Goal: Task Accomplishment & Management: Manage account settings

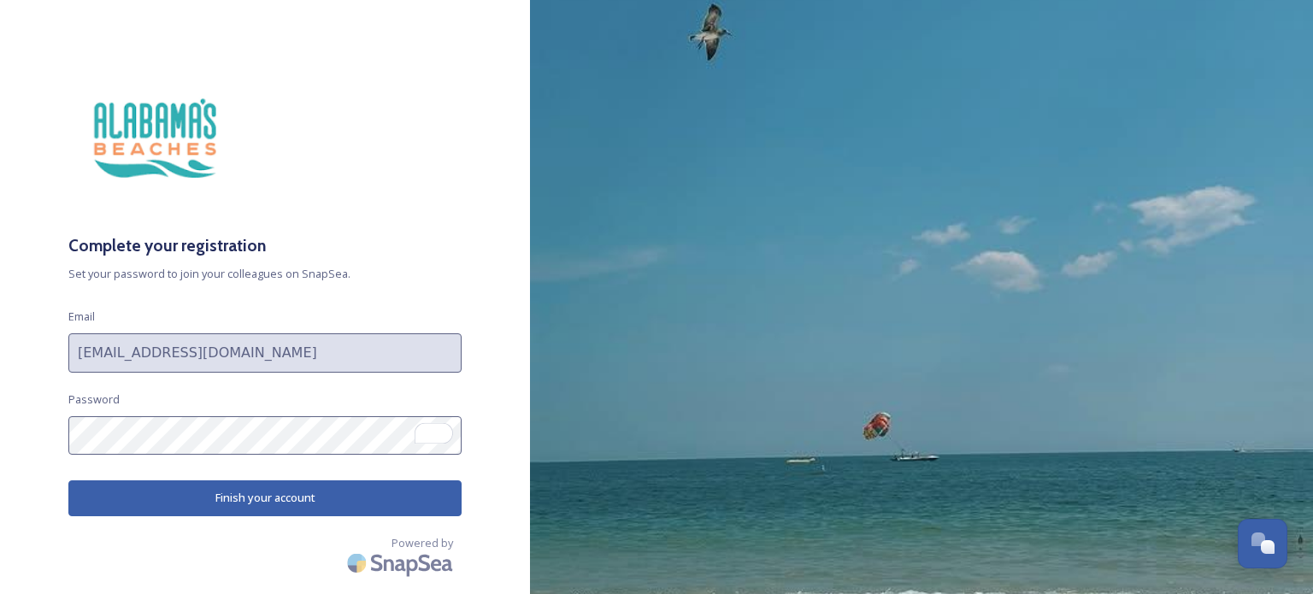
click at [305, 493] on button "Finish your account" at bounding box center [264, 497] width 393 height 35
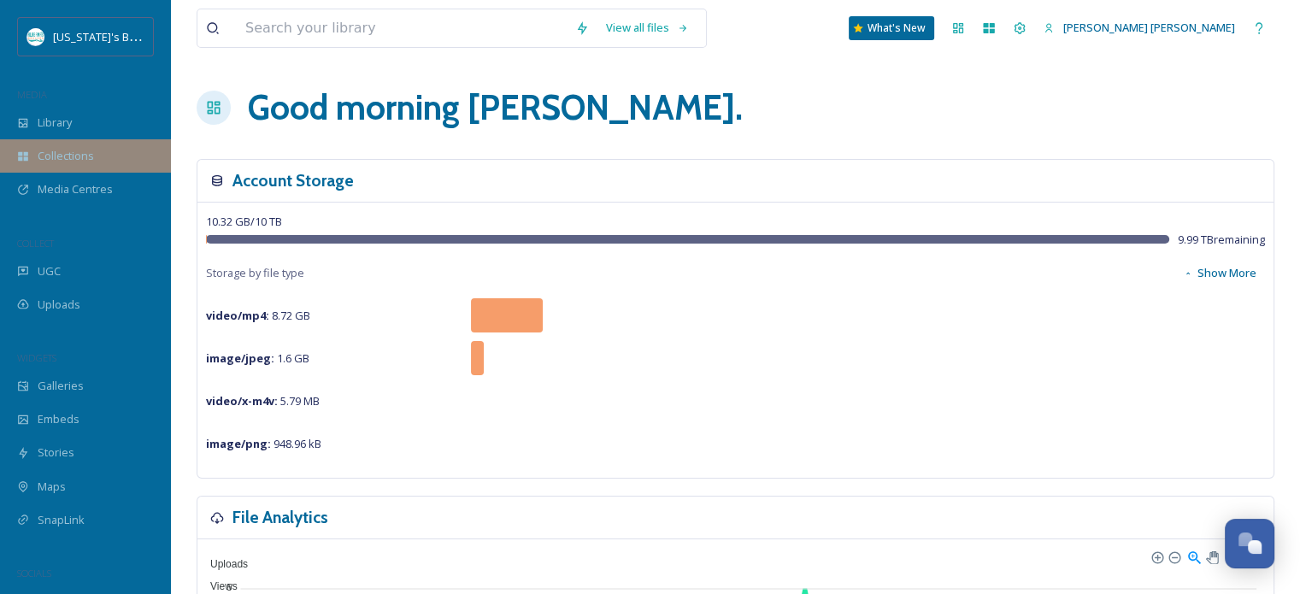
click at [88, 149] on span "Collections" at bounding box center [66, 156] width 56 height 16
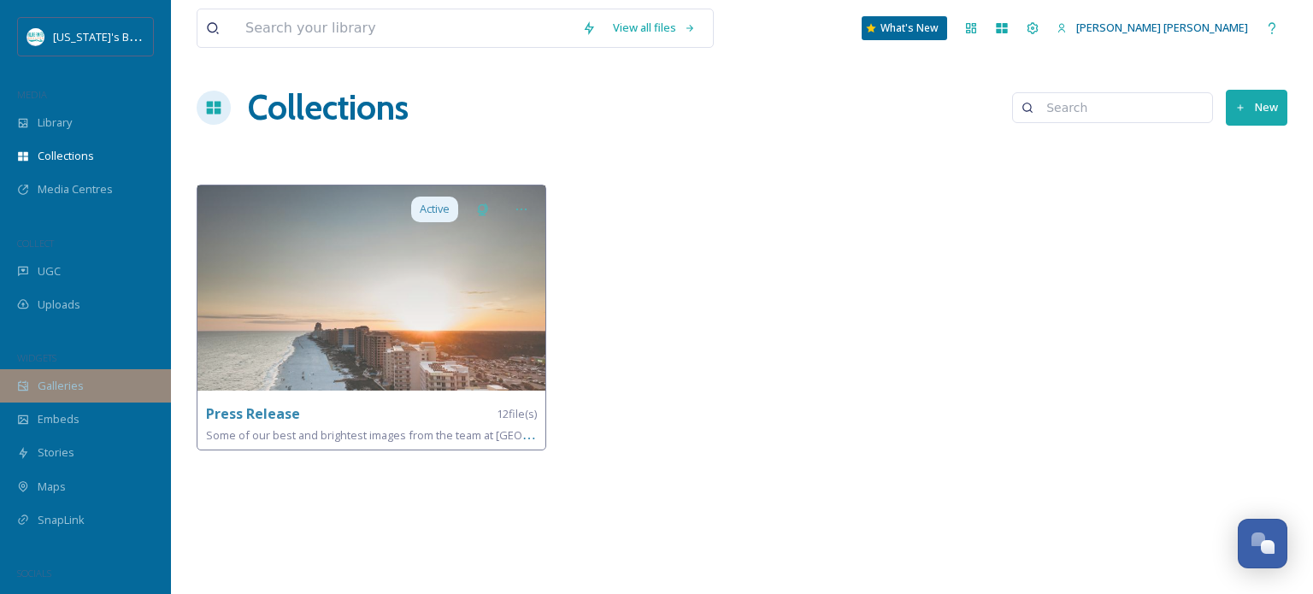
click at [117, 385] on div "Galleries" at bounding box center [85, 385] width 171 height 33
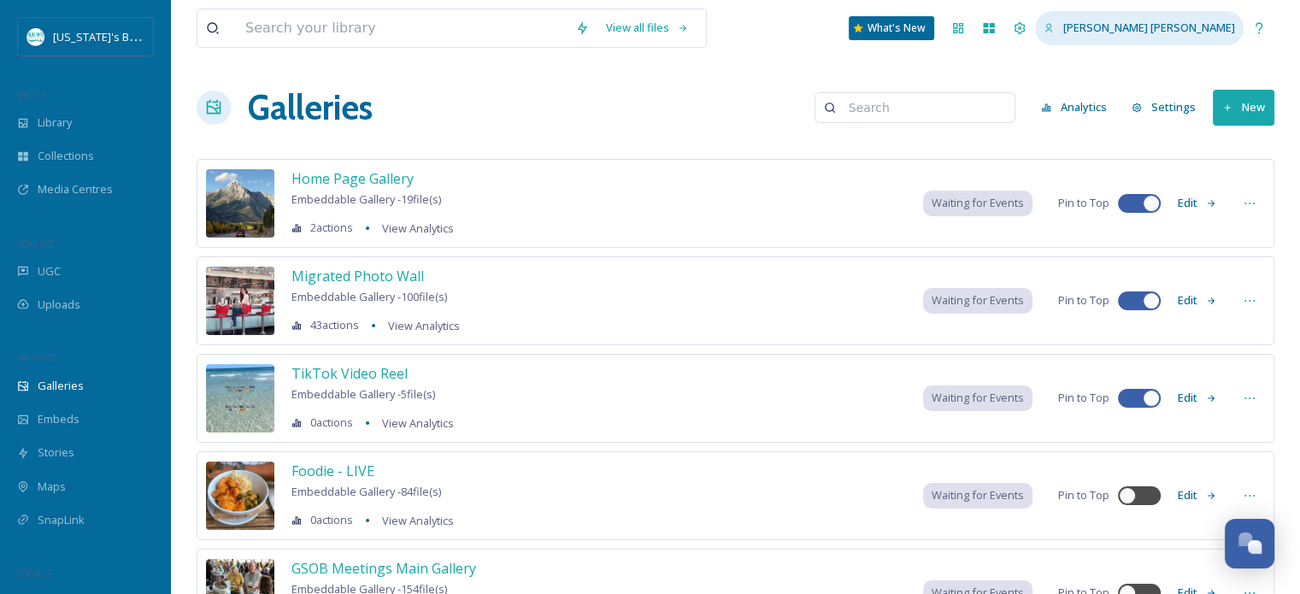
click at [1216, 26] on span "[PERSON_NAME] [PERSON_NAME]" at bounding box center [1149, 27] width 172 height 15
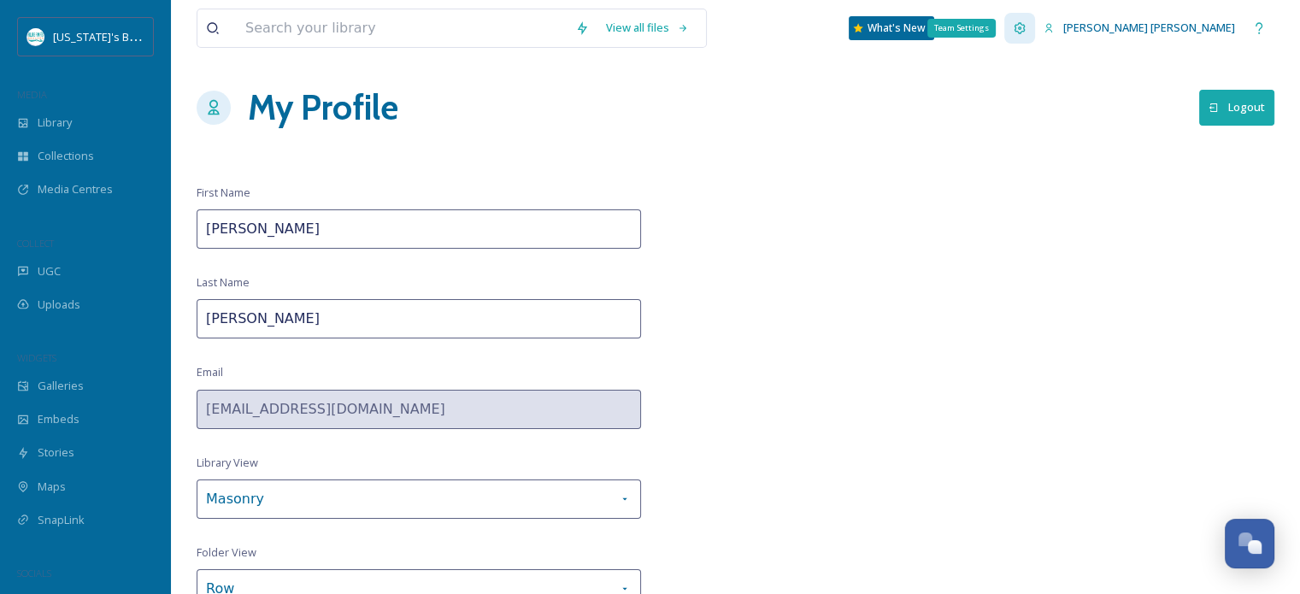
click at [1026, 32] on icon at bounding box center [1020, 28] width 14 height 14
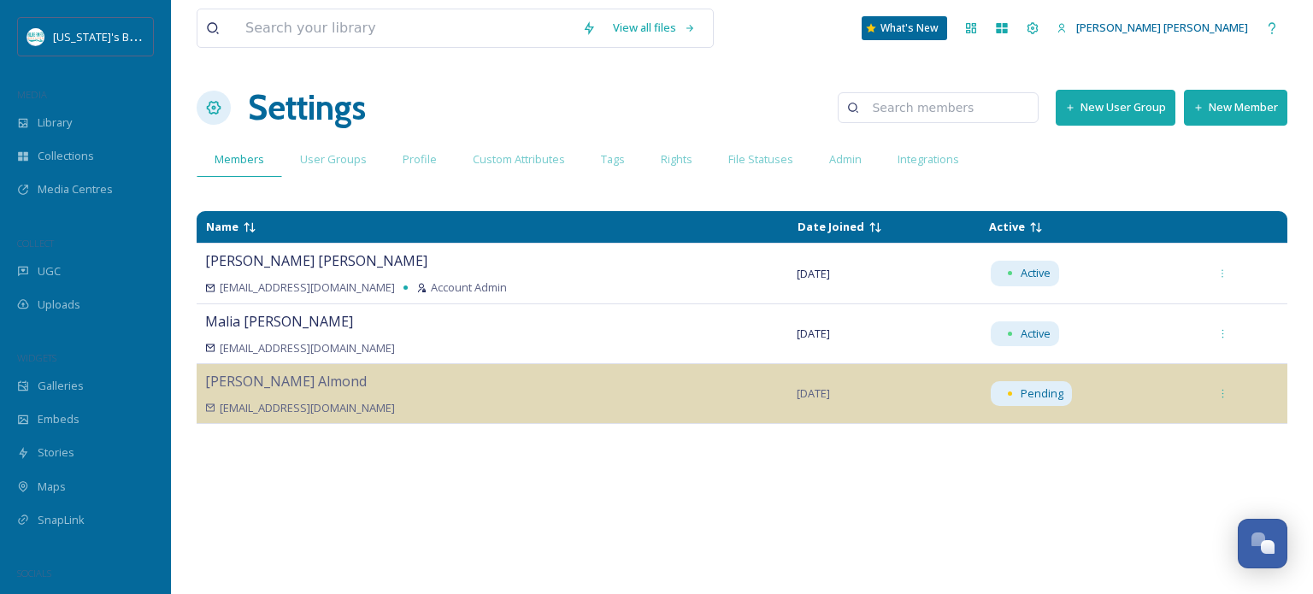
click at [1264, 103] on button "New Member" at bounding box center [1235, 107] width 103 height 35
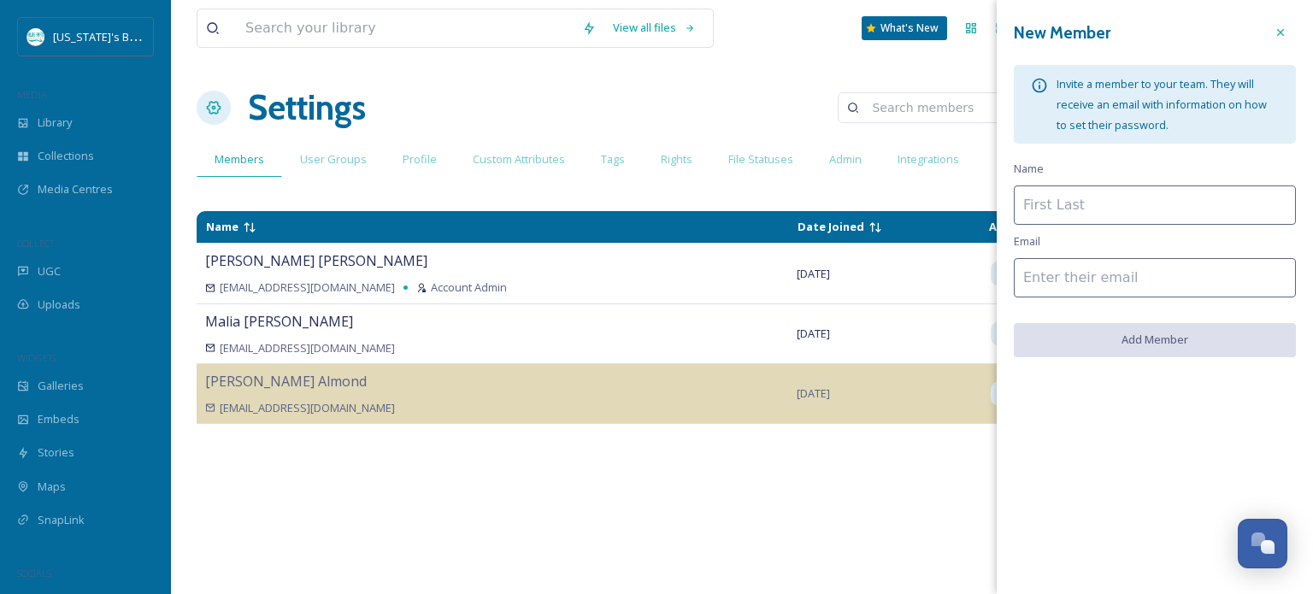
click at [1113, 210] on input at bounding box center [1155, 204] width 282 height 39
type input "[PERSON_NAME]"
click at [1108, 279] on input "To enrich screen reader interactions, please activate Accessibility in Grammarl…" at bounding box center [1155, 277] width 282 height 39
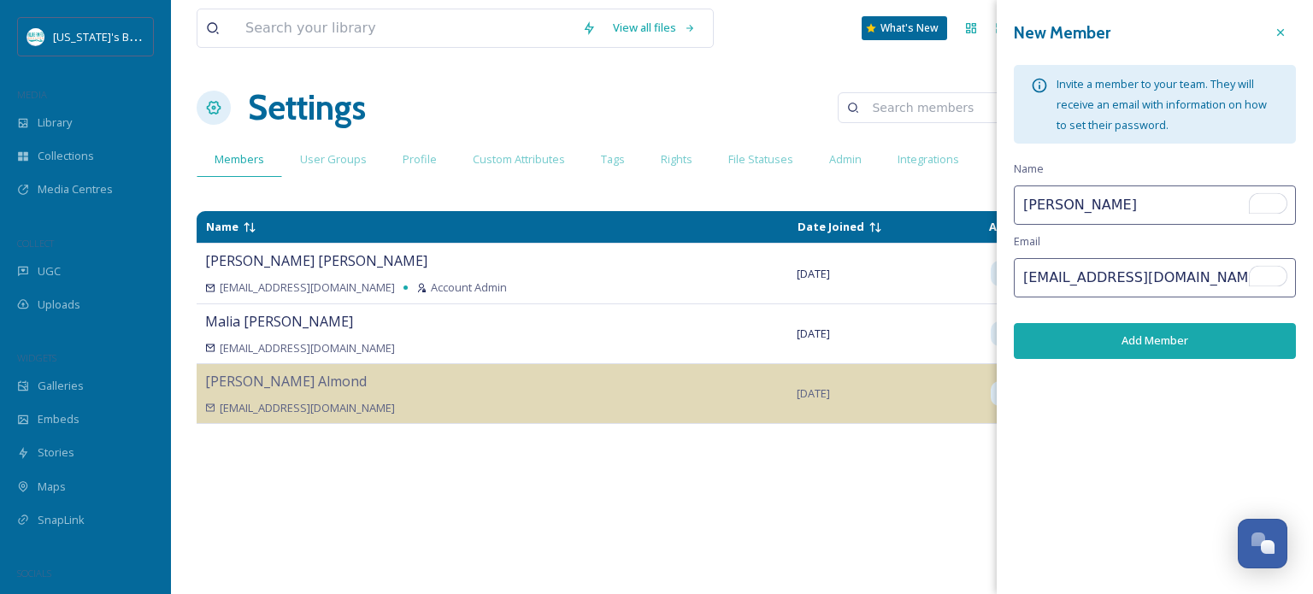
type input "[EMAIL_ADDRESS][DOMAIN_NAME]"
click at [1177, 344] on button "Add Member" at bounding box center [1155, 340] width 282 height 35
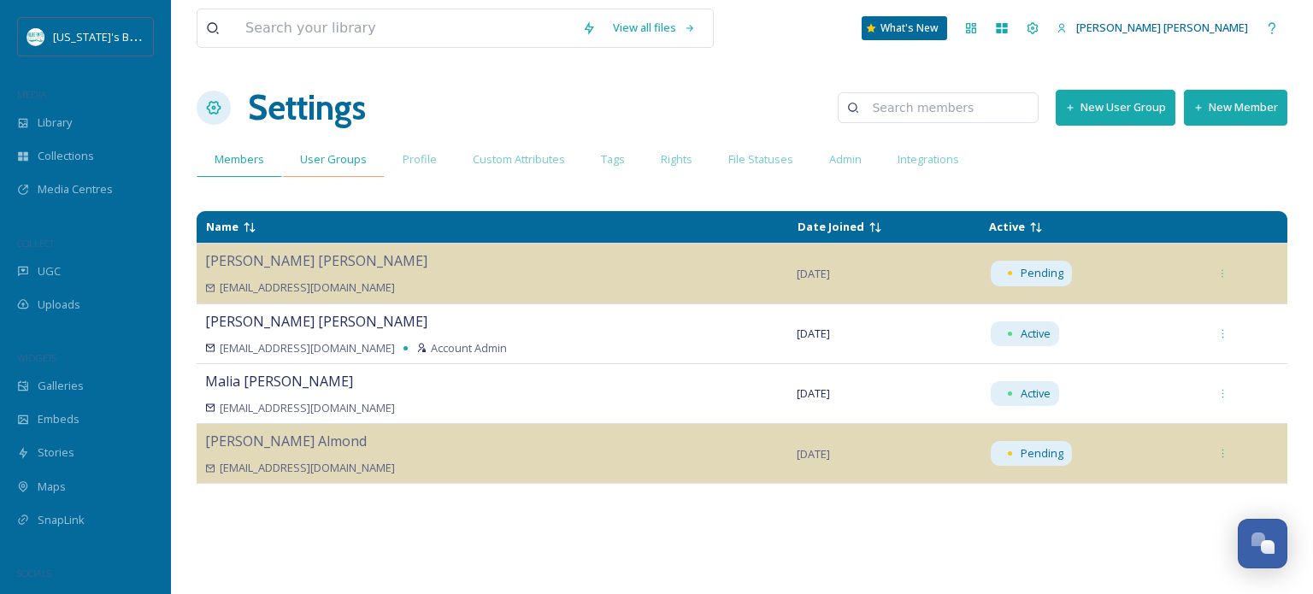
click at [342, 169] on div "User Groups" at bounding box center [333, 159] width 103 height 35
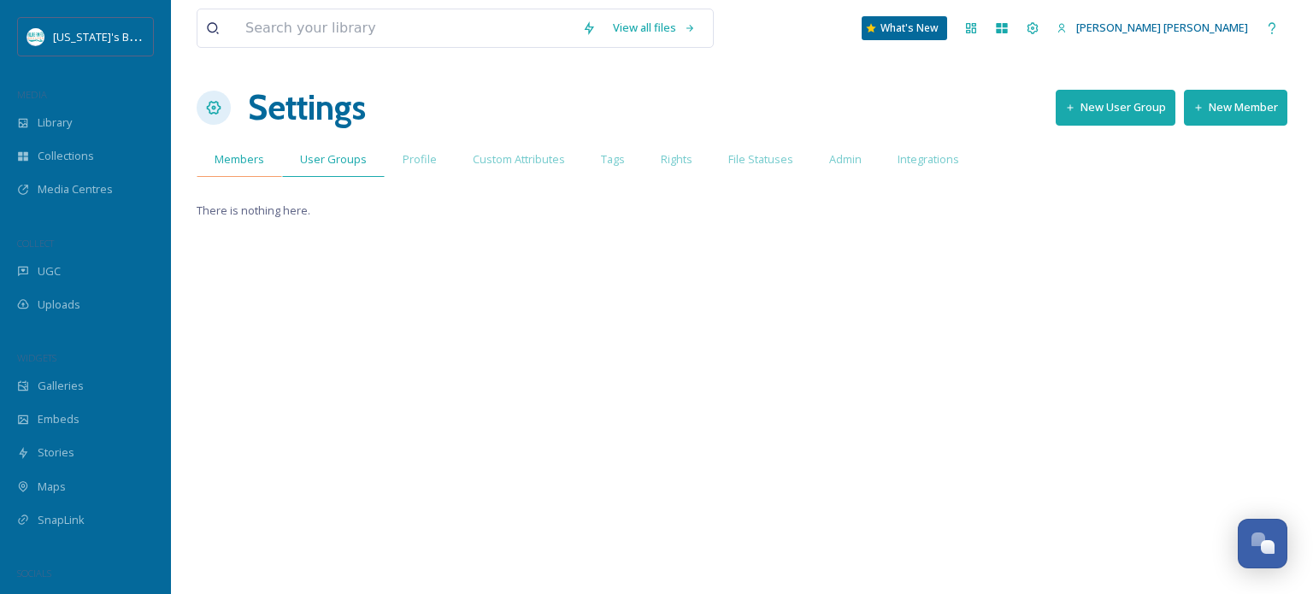
click at [233, 155] on span "Members" at bounding box center [239, 159] width 50 height 16
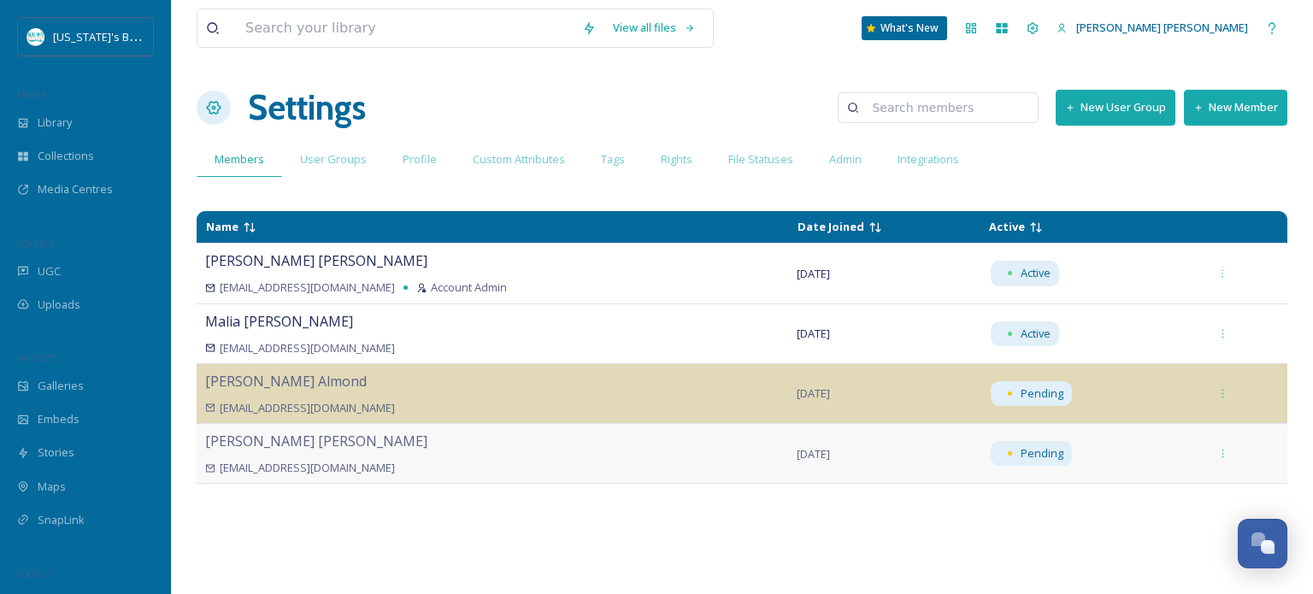
click at [537, 437] on div "[PERSON_NAME] [PERSON_NAME][EMAIL_ADDRESS][DOMAIN_NAME]" at bounding box center [492, 453] width 574 height 45
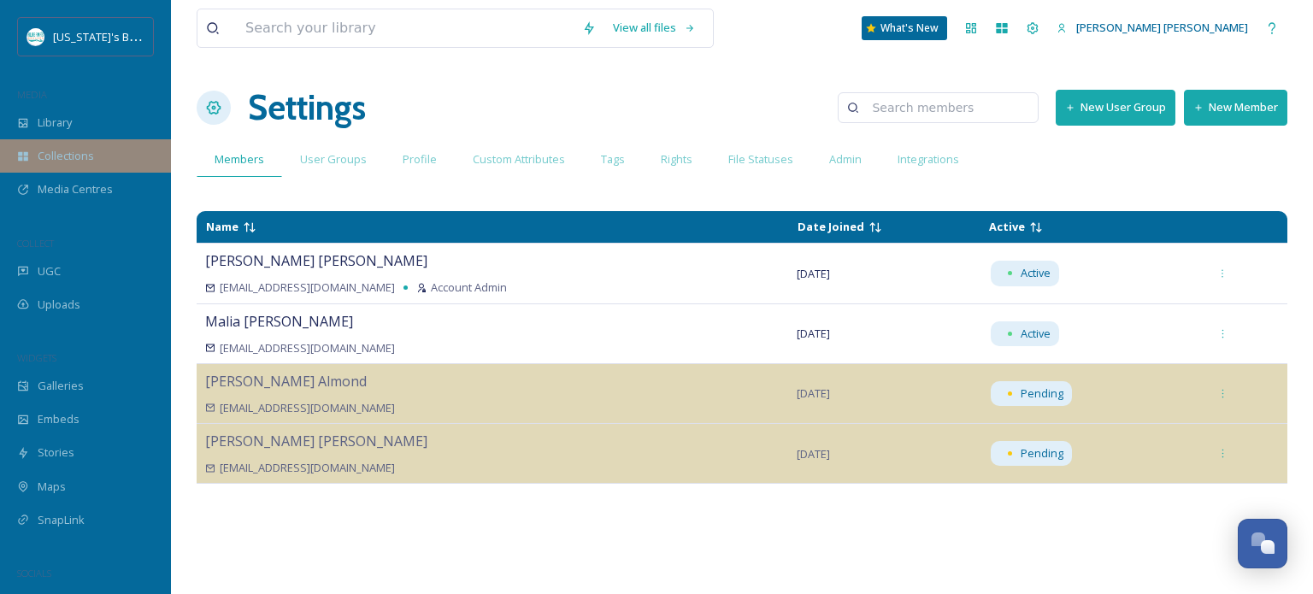
click at [65, 151] on span "Collections" at bounding box center [66, 156] width 56 height 16
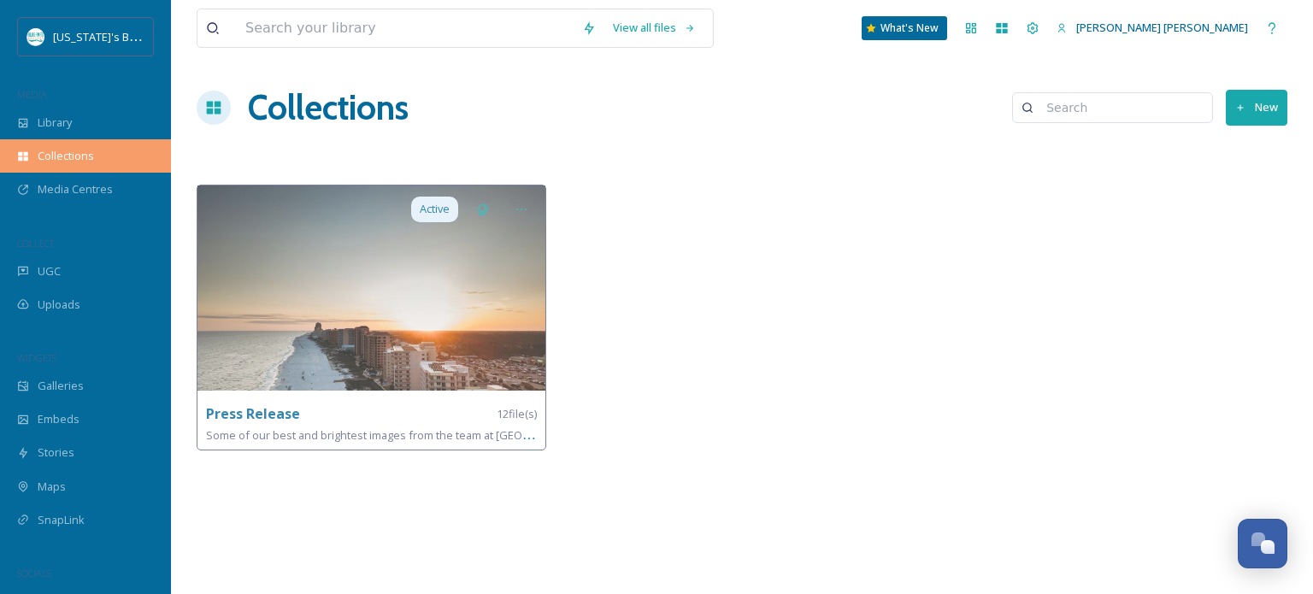
click at [101, 146] on div "Collections" at bounding box center [85, 155] width 171 height 33
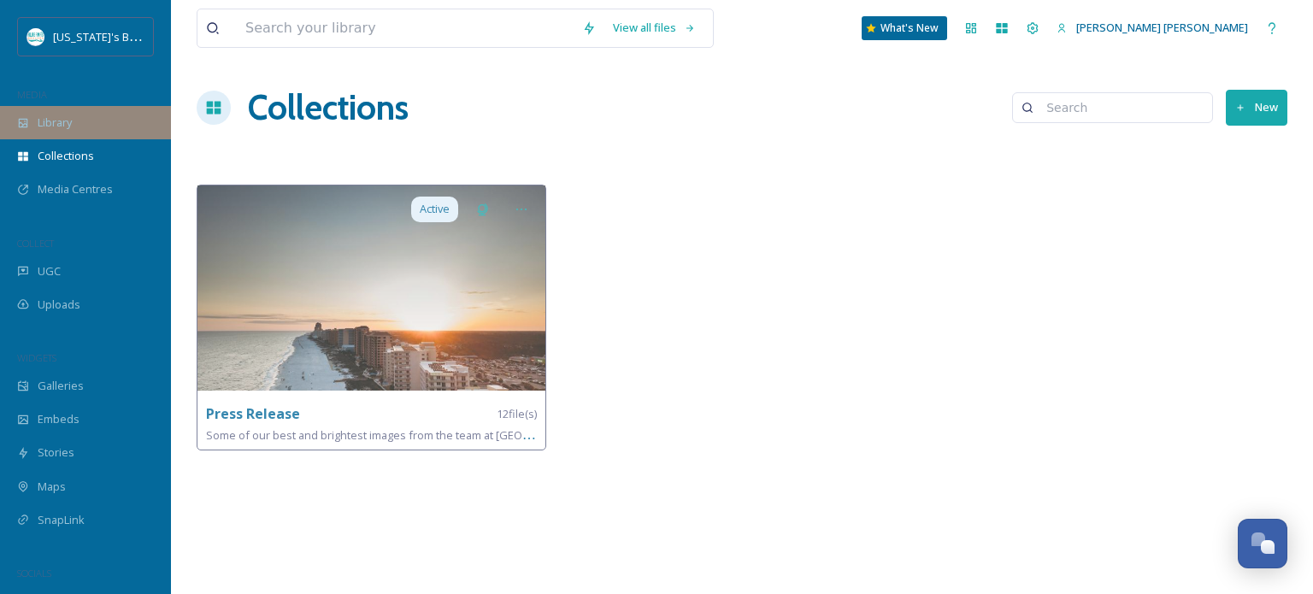
click at [76, 115] on div "Library" at bounding box center [85, 122] width 171 height 33
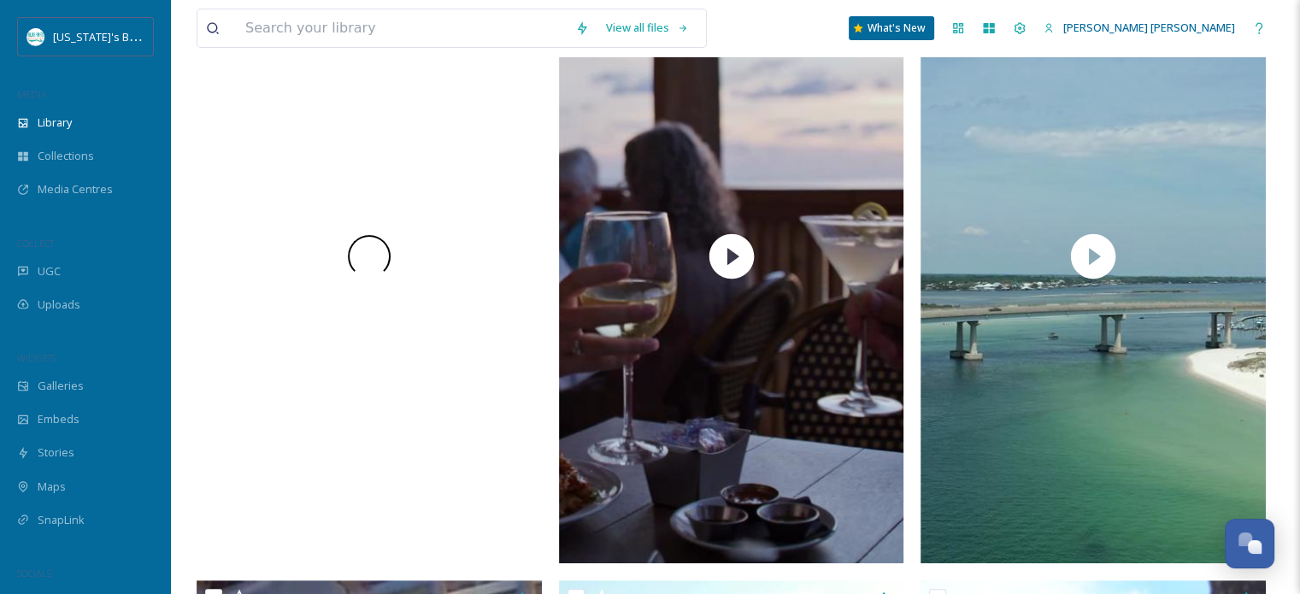
scroll to position [513, 0]
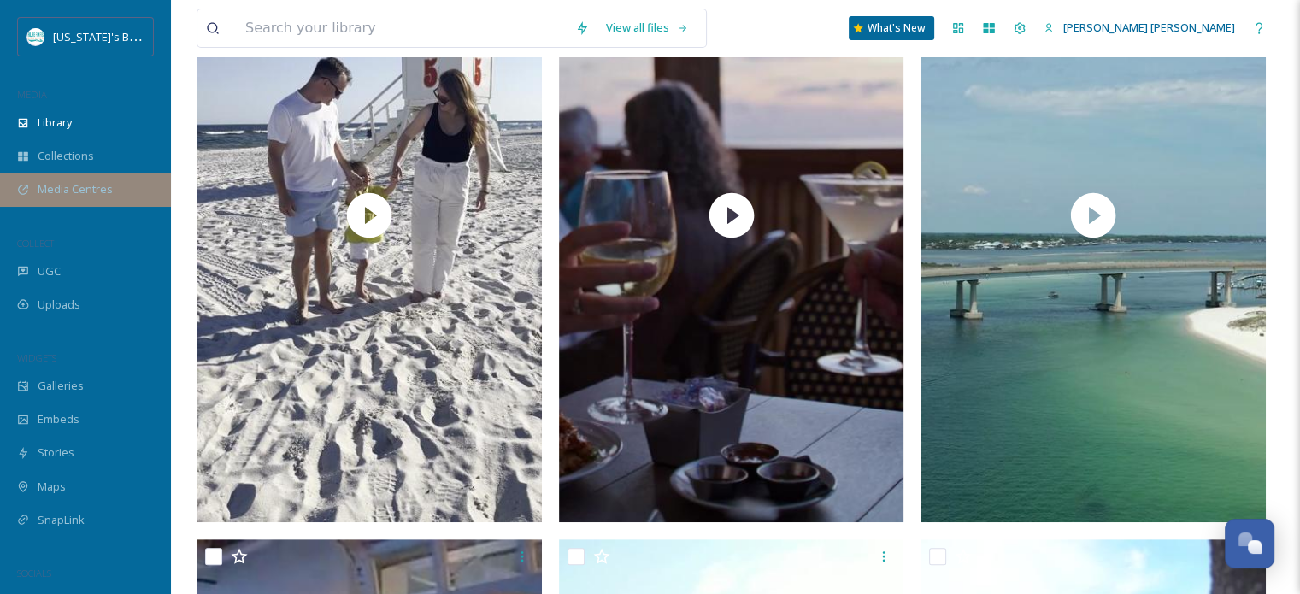
click at [88, 187] on span "Media Centres" at bounding box center [75, 189] width 75 height 16
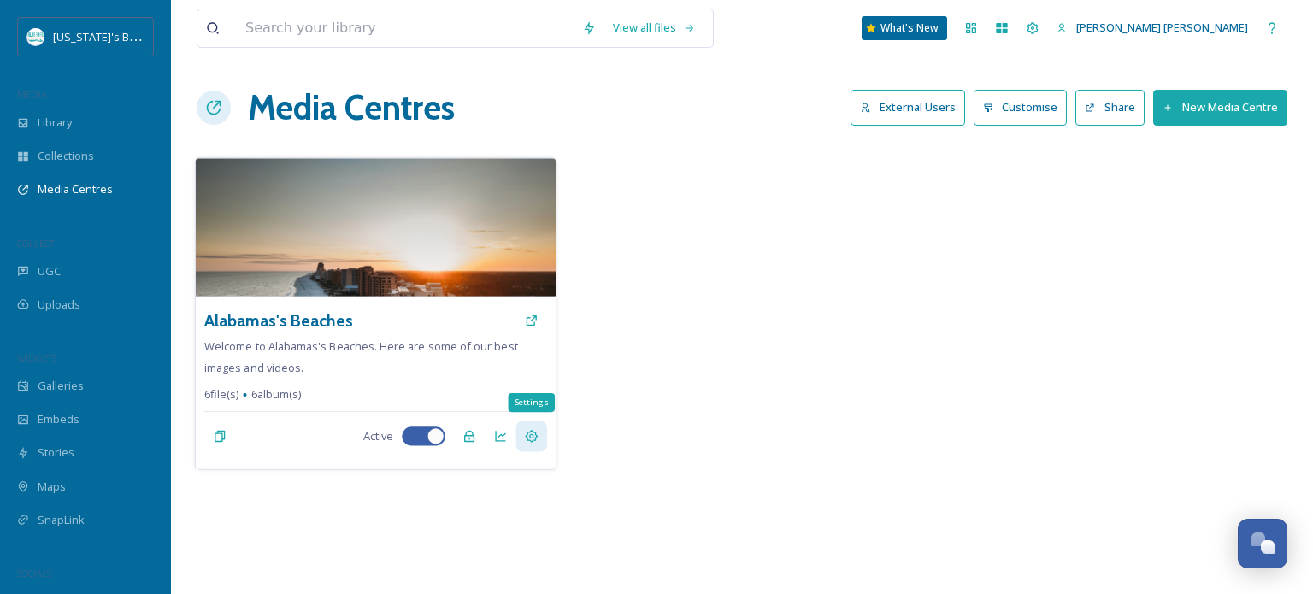
click at [533, 434] on icon at bounding box center [531, 436] width 13 height 13
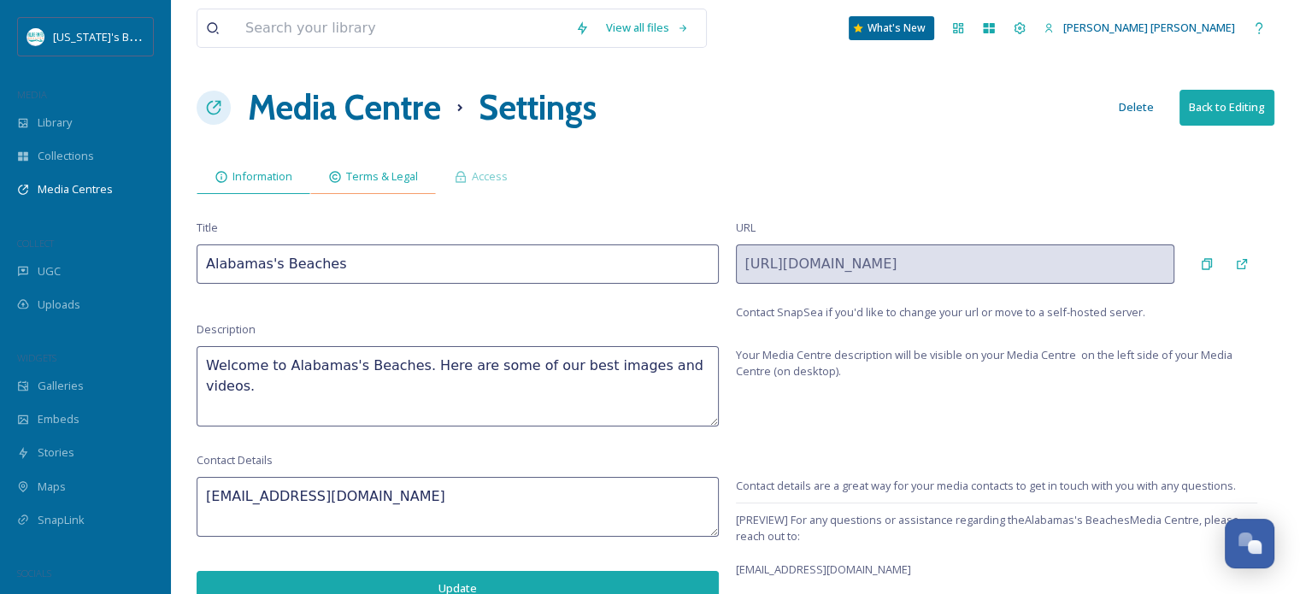
click at [381, 183] on span "Terms & Legal" at bounding box center [382, 176] width 72 height 16
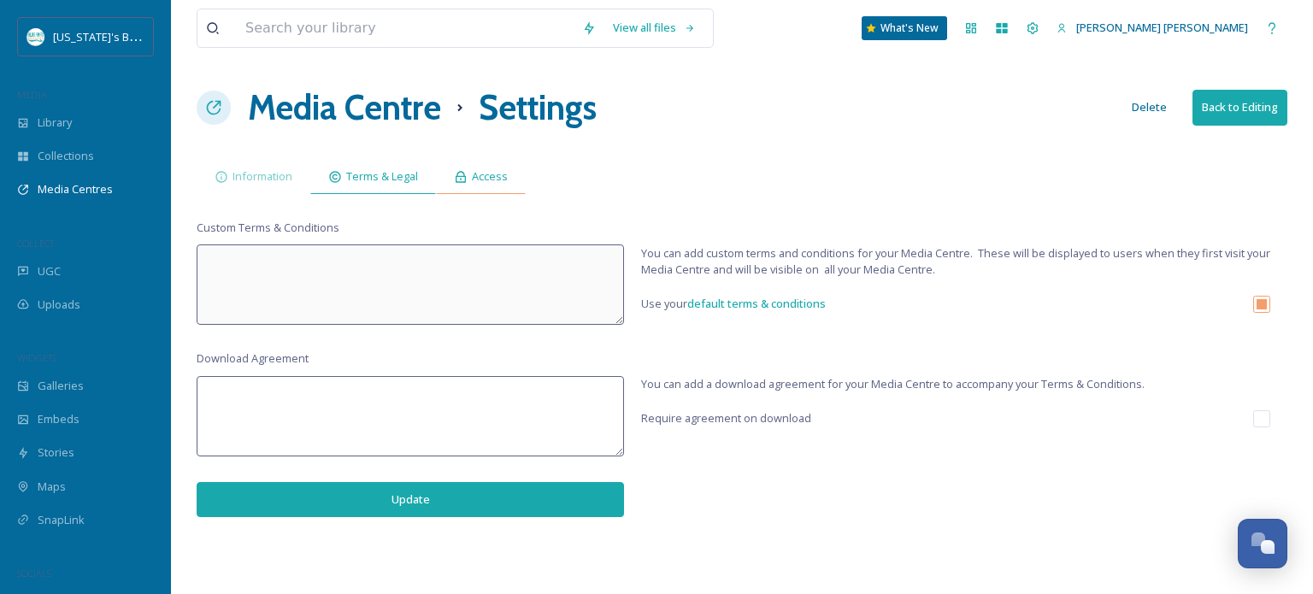
click at [502, 185] on div "Access" at bounding box center [481, 176] width 90 height 35
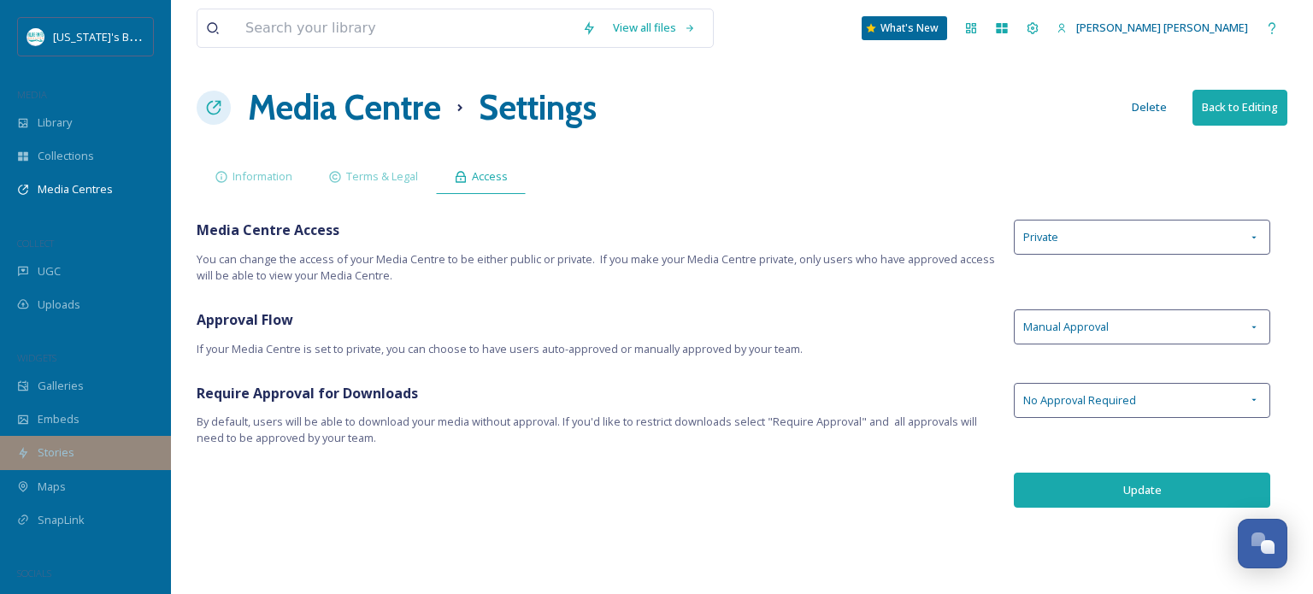
click at [89, 450] on div "Stories" at bounding box center [85, 452] width 171 height 33
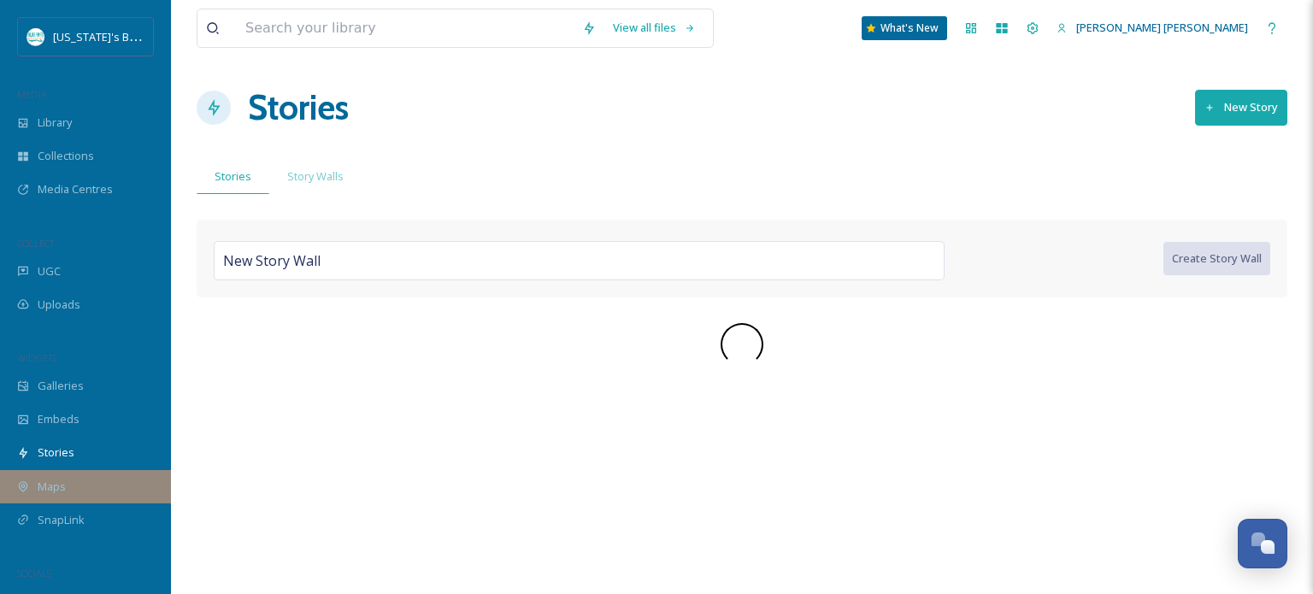
click at [87, 487] on div "Maps" at bounding box center [85, 486] width 171 height 33
